Goal: Information Seeking & Learning: Learn about a topic

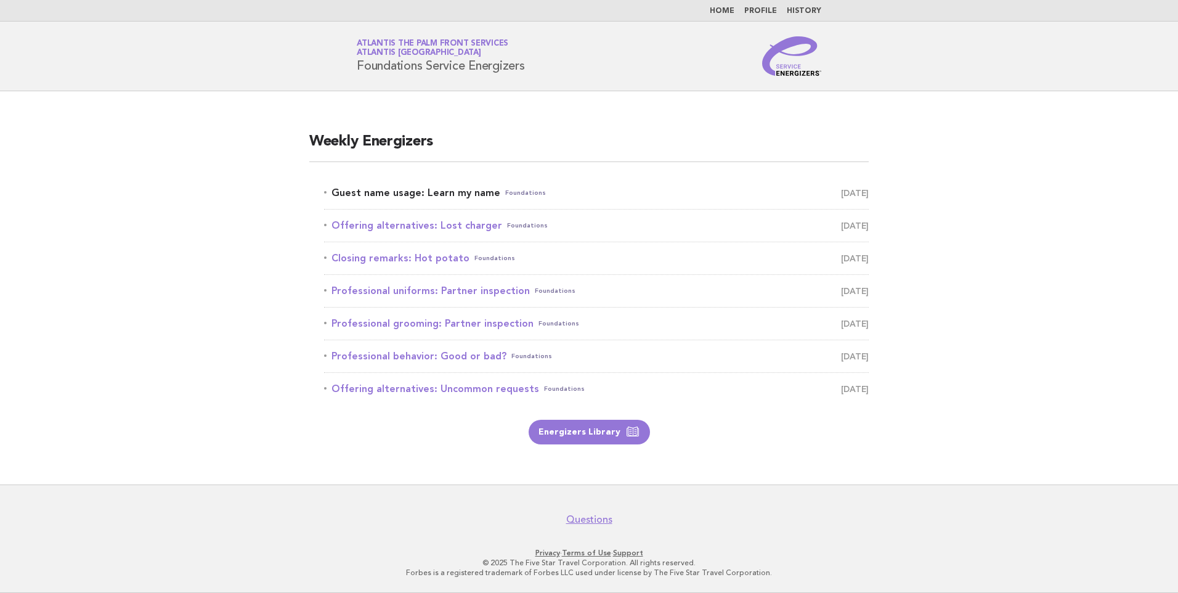
click at [456, 194] on link "Guest name usage: Learn my name Foundations [DATE]" at bounding box center [596, 192] width 545 height 17
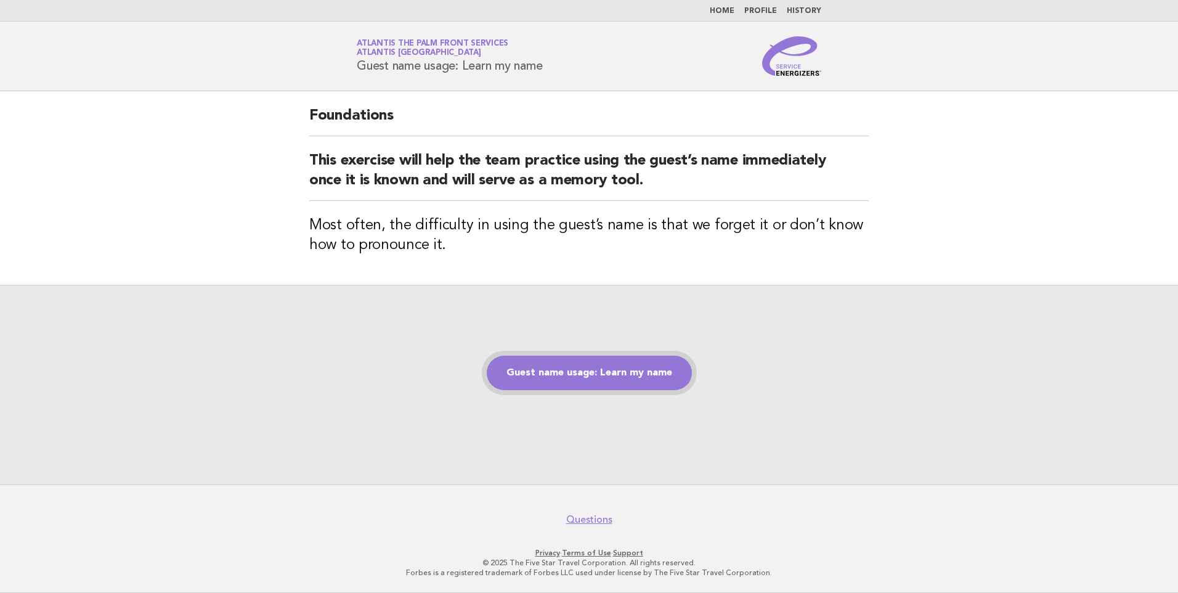
click at [579, 378] on link "Guest name usage: Learn my name" at bounding box center [589, 373] width 205 height 35
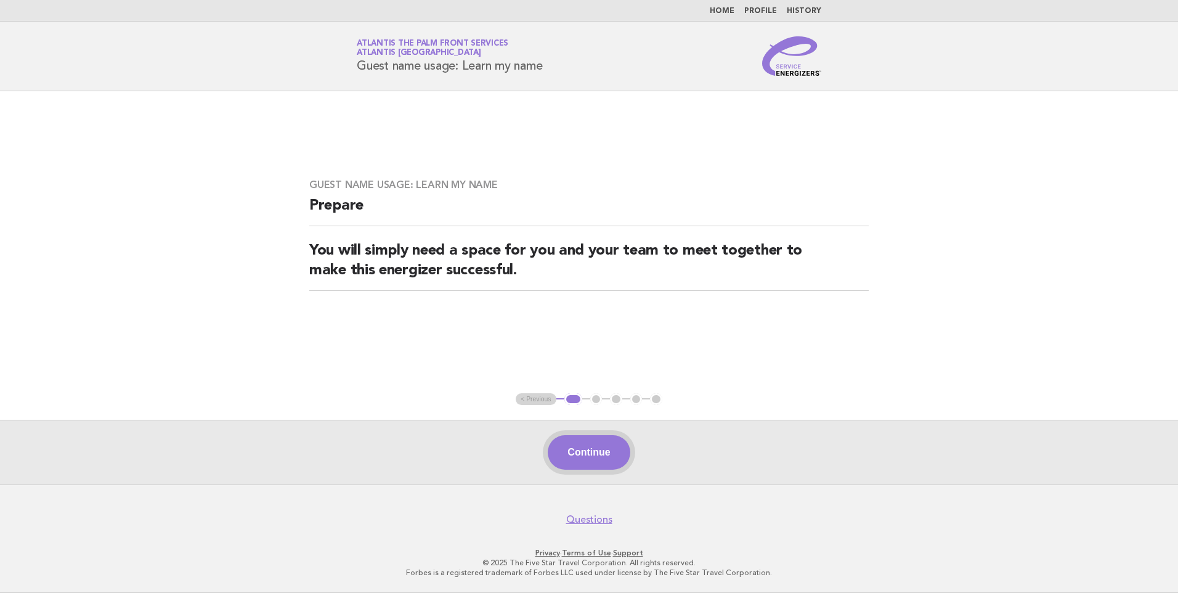
click at [587, 446] on button "Continue" at bounding box center [589, 452] width 82 height 35
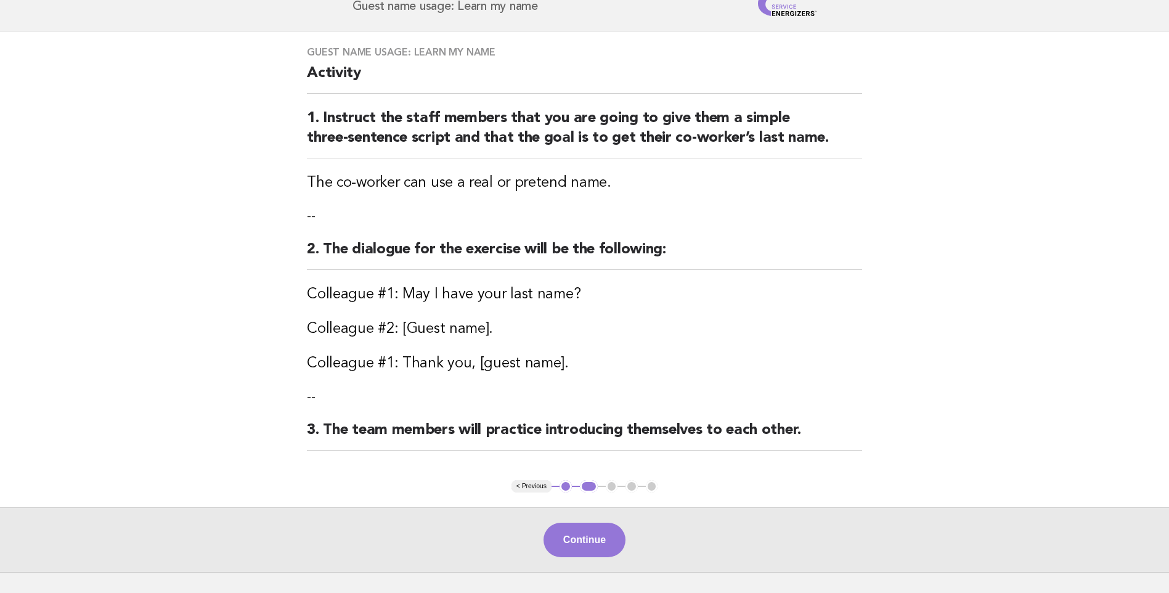
scroll to position [147, 0]
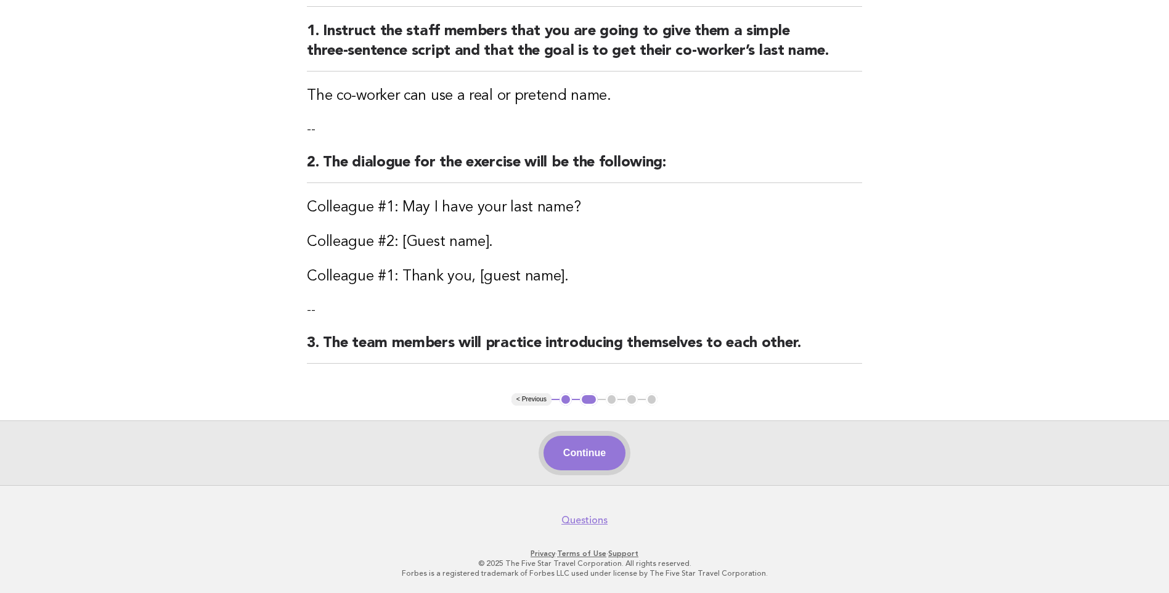
click at [589, 451] on button "Continue" at bounding box center [585, 453] width 82 height 35
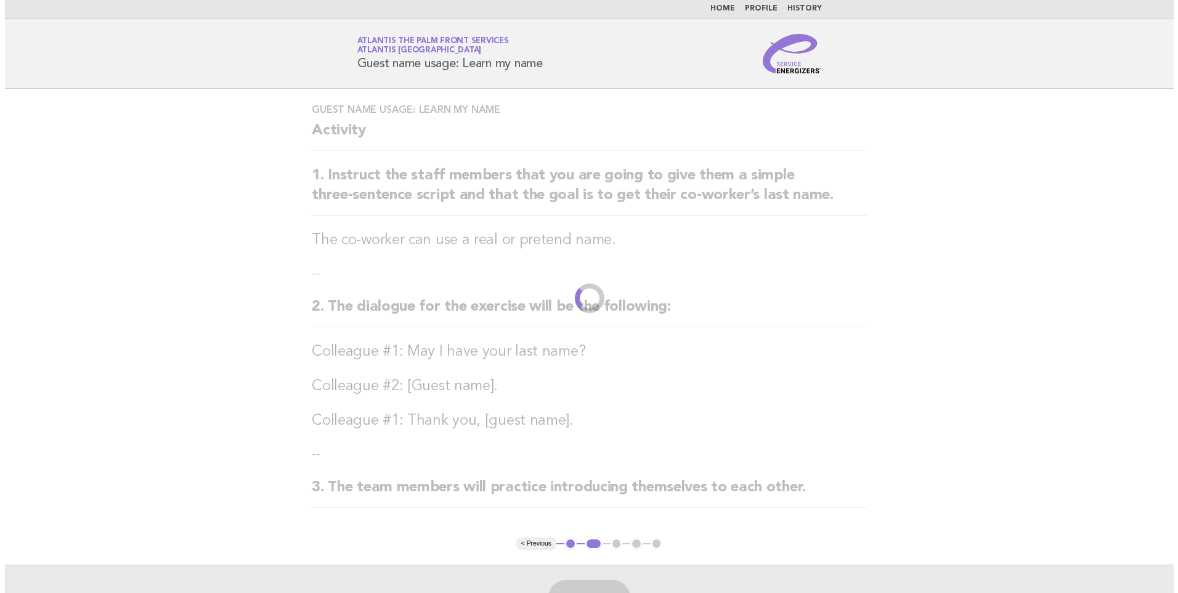
scroll to position [0, 0]
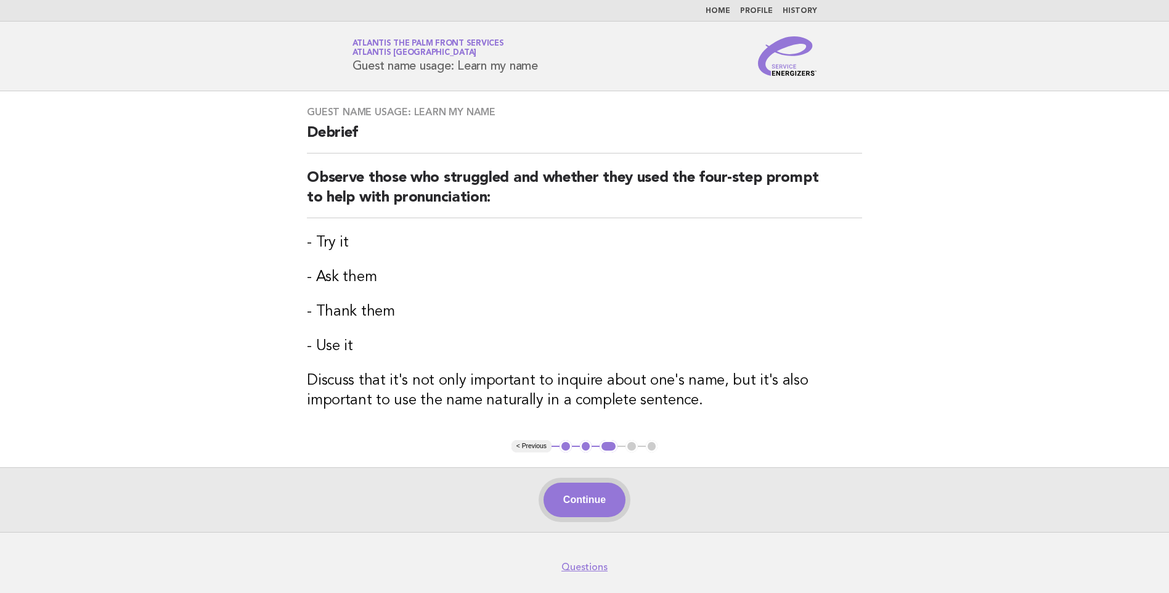
click at [584, 500] on button "Continue" at bounding box center [585, 500] width 82 height 35
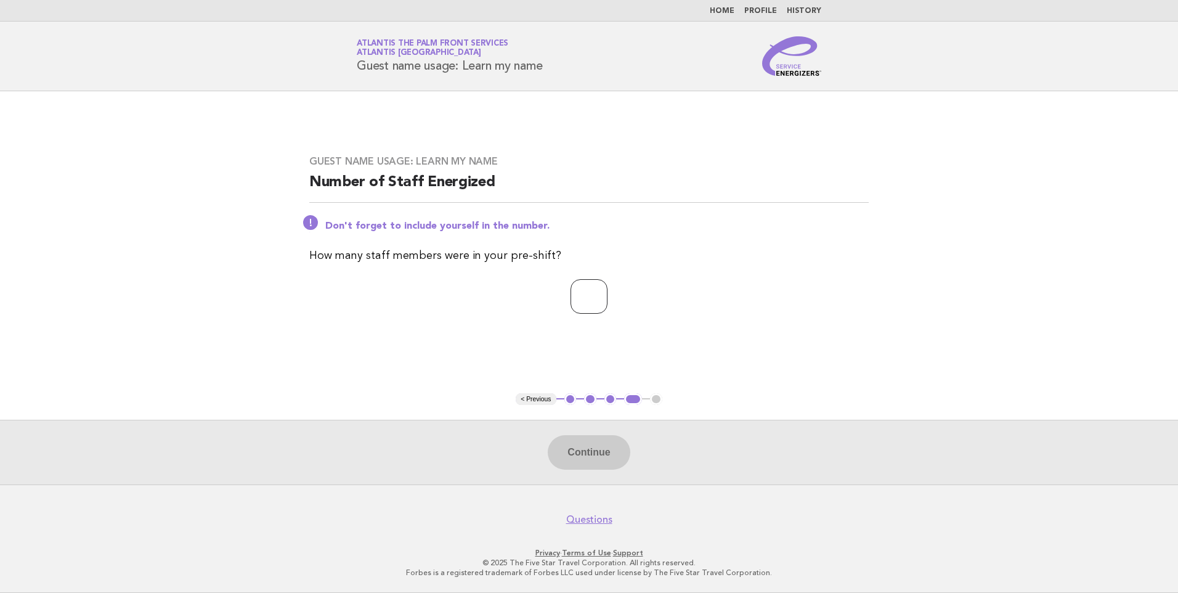
click at [581, 301] on input "number" at bounding box center [589, 296] width 37 height 35
type input "*"
click at [589, 447] on button "Continue" at bounding box center [589, 452] width 82 height 35
